Goal: Navigation & Orientation: Find specific page/section

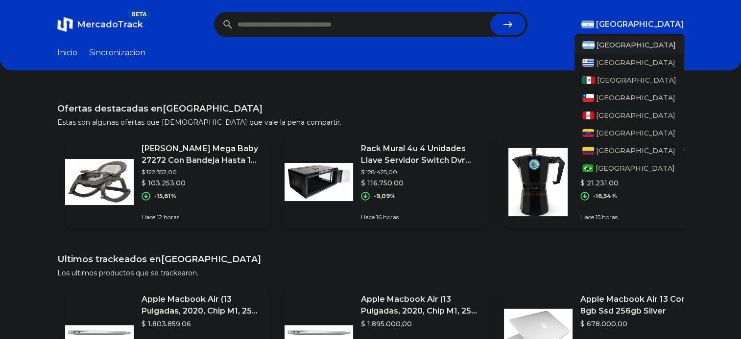
click at [657, 29] on span "[GEOGRAPHIC_DATA]" at bounding box center [640, 25] width 88 height 12
click at [613, 74] on div "[GEOGRAPHIC_DATA]" at bounding box center [630, 81] width 110 height 18
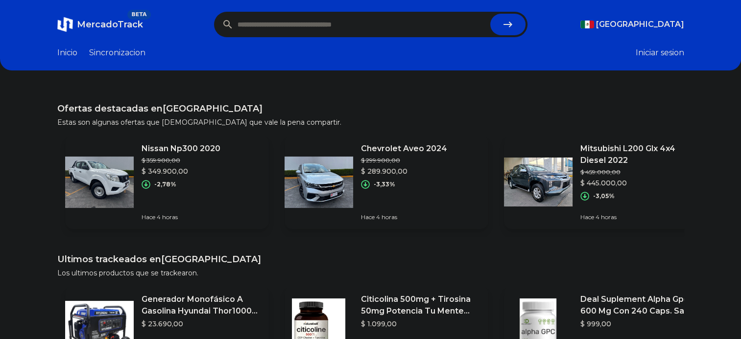
click at [483, 64] on header "MercadoTrack BETA [GEOGRAPHIC_DATA] [GEOGRAPHIC_DATA] [GEOGRAPHIC_DATA] [GEOGRA…" at bounding box center [370, 35] width 741 height 71
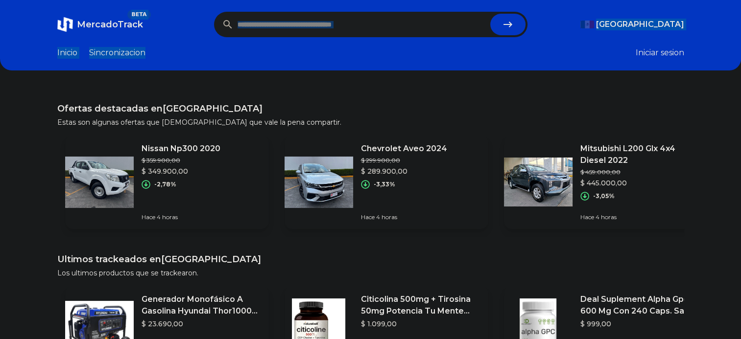
drag, startPoint x: 144, startPoint y: 24, endPoint x: 197, endPoint y: 60, distance: 63.9
click at [197, 60] on header "MercadoTrack BETA [GEOGRAPHIC_DATA] [GEOGRAPHIC_DATA] [GEOGRAPHIC_DATA] [GEOGRA…" at bounding box center [370, 35] width 741 height 71
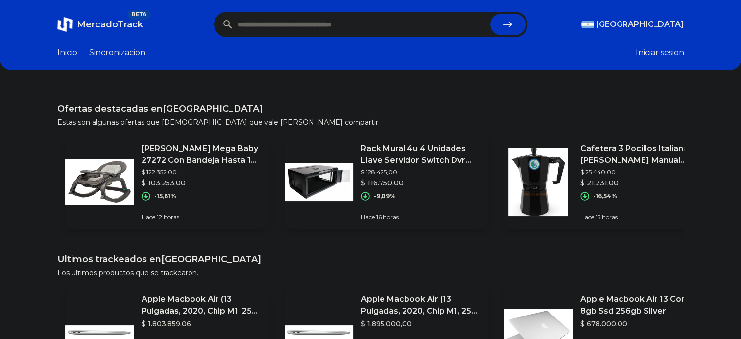
click at [101, 22] on span "MercadoTrack" at bounding box center [110, 24] width 66 height 11
click at [117, 57] on link "Sincronizacion" at bounding box center [117, 53] width 56 height 12
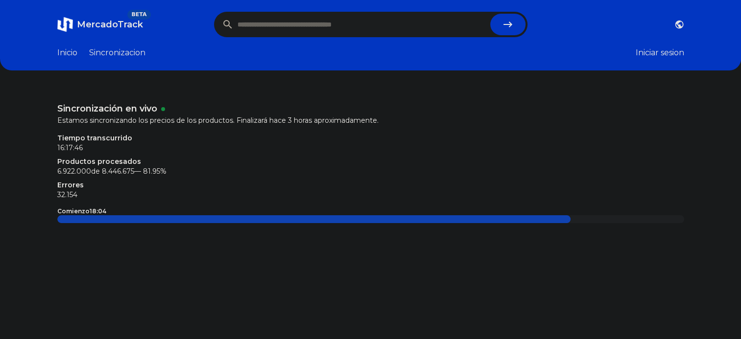
click at [71, 50] on link "Inicio" at bounding box center [67, 53] width 20 height 12
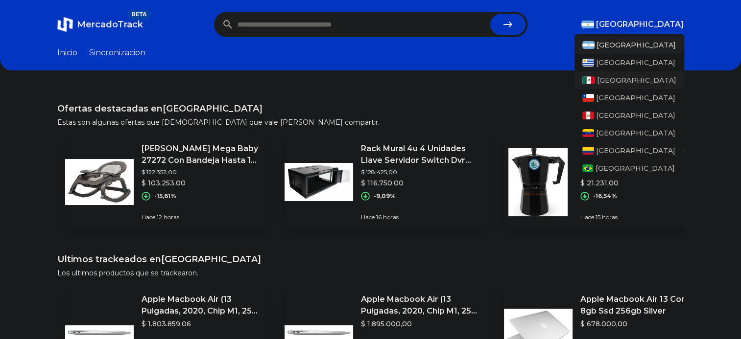
click at [620, 85] on div "[GEOGRAPHIC_DATA]" at bounding box center [630, 81] width 110 height 18
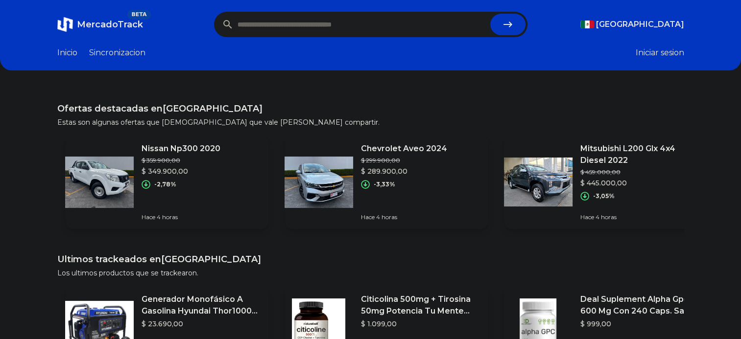
click at [76, 53] on link "Inicio" at bounding box center [67, 53] width 20 height 12
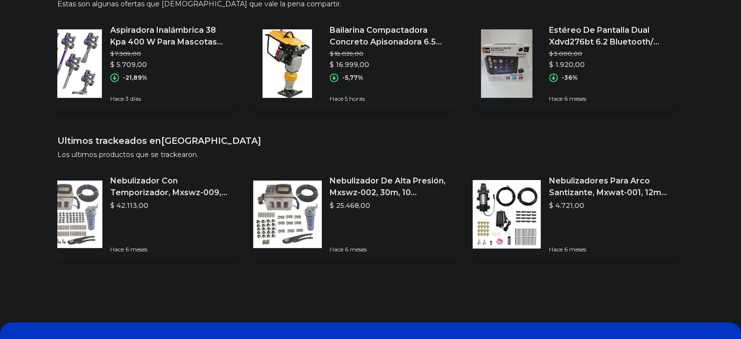
scroll to position [0, 7]
